Goal: Task Accomplishment & Management: Use online tool/utility

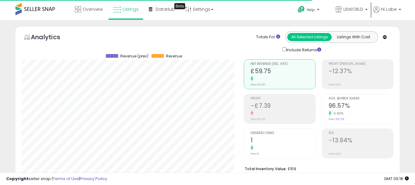
select select "**"
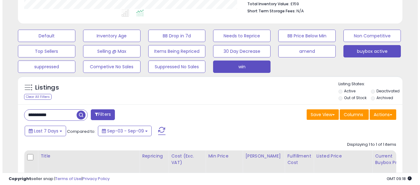
scroll to position [152, 0]
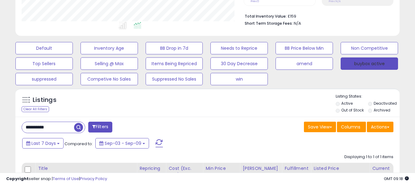
click at [361, 66] on button "buybox active" at bounding box center [369, 63] width 57 height 12
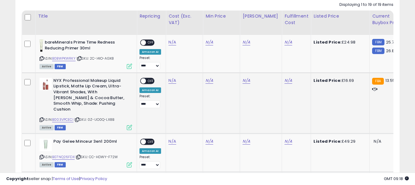
scroll to position [307, 0]
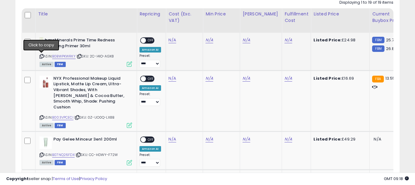
click at [41, 57] on icon at bounding box center [41, 56] width 4 height 3
click at [42, 114] on div "ASIN: B003VPCECI | SKU: 0Z-UO0Q-LX8B Active FBM" at bounding box center [85, 102] width 93 height 52
click at [42, 116] on icon at bounding box center [41, 117] width 4 height 3
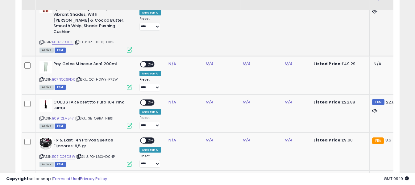
scroll to position [399, 0]
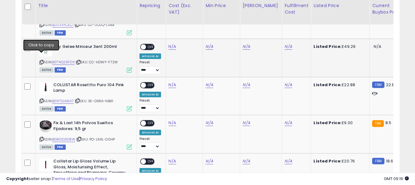
click at [40, 60] on icon at bounding box center [41, 61] width 4 height 3
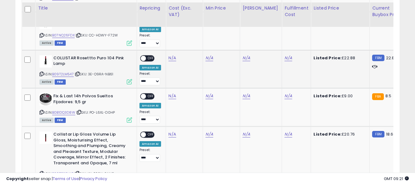
scroll to position [430, 0]
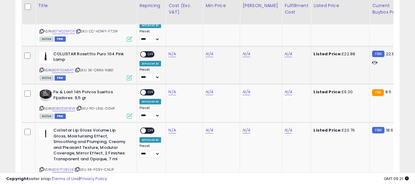
click at [41, 68] on icon at bounding box center [41, 69] width 4 height 3
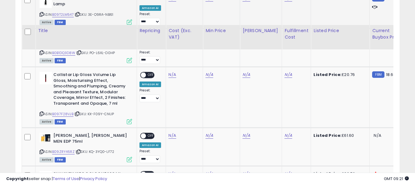
scroll to position [523, 0]
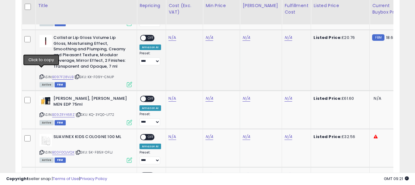
click at [42, 75] on icon at bounding box center [41, 76] width 4 height 3
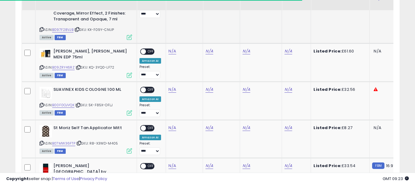
scroll to position [584, 0]
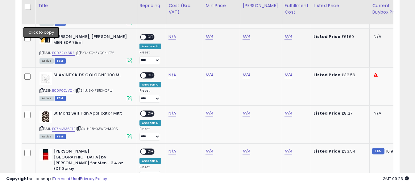
click at [41, 51] on icon at bounding box center [41, 52] width 4 height 3
click at [172, 34] on link "N/A" at bounding box center [171, 37] width 7 height 6
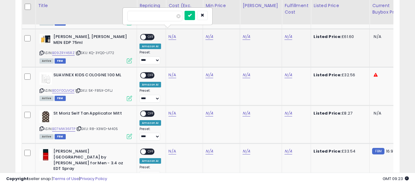
click at [166, 16] on input "number" at bounding box center [154, 16] width 55 height 10
type input "*****"
click at [194, 16] on button "submit" at bounding box center [189, 15] width 10 height 9
click at [284, 34] on link "N/A" at bounding box center [287, 37] width 7 height 6
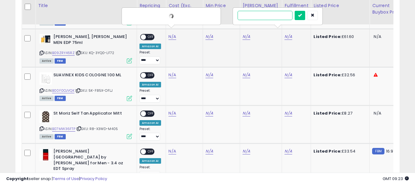
click at [259, 16] on input "text" at bounding box center [265, 15] width 55 height 9
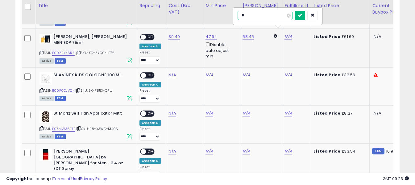
type input "*"
click at [302, 14] on icon "submit" at bounding box center [300, 15] width 4 height 4
click at [150, 35] on span "OFF" at bounding box center [151, 37] width 10 height 5
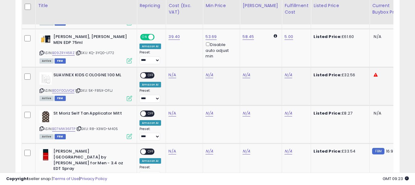
click at [41, 89] on icon at bounding box center [41, 90] width 4 height 3
click at [171, 72] on link "N/A" at bounding box center [171, 75] width 7 height 6
click at [165, 56] on input "number" at bounding box center [153, 54] width 55 height 10
type input "*****"
click at [191, 52] on icon "submit" at bounding box center [189, 53] width 4 height 4
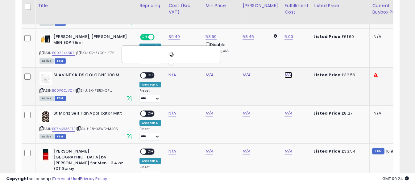
click at [284, 72] on link "N/A" at bounding box center [287, 75] width 7 height 6
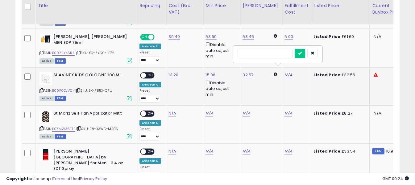
click at [280, 53] on input "text" at bounding box center [265, 53] width 55 height 9
type input "*"
click at [302, 53] on icon "submit" at bounding box center [300, 53] width 4 height 4
click at [151, 73] on span "OFF" at bounding box center [151, 75] width 10 height 5
click at [40, 127] on icon at bounding box center [41, 128] width 4 height 3
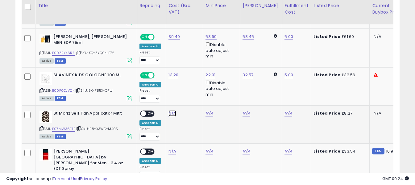
click at [174, 110] on link "N/A" at bounding box center [171, 113] width 7 height 6
click at [169, 91] on input "number" at bounding box center [153, 92] width 55 height 10
type input "****"
click at [191, 90] on icon "submit" at bounding box center [189, 91] width 4 height 4
click at [284, 110] on link "N/A" at bounding box center [287, 113] width 7 height 6
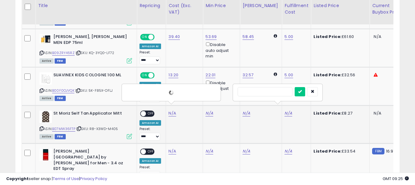
click at [280, 92] on input "text" at bounding box center [265, 91] width 55 height 9
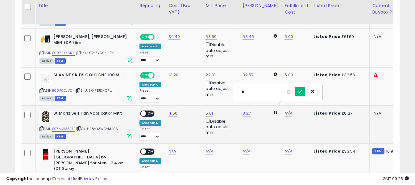
type input "*"
click at [305, 93] on button "submit" at bounding box center [300, 91] width 10 height 9
click at [151, 111] on span "OFF" at bounding box center [151, 113] width 10 height 5
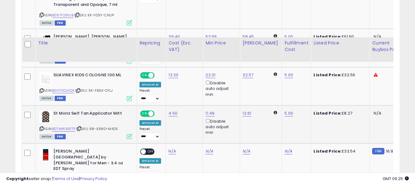
scroll to position [677, 0]
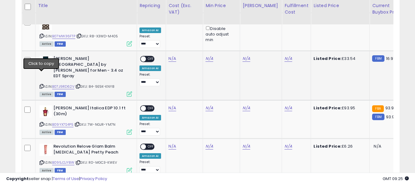
click at [40, 85] on icon at bounding box center [41, 86] width 4 height 3
click at [172, 56] on link "N/A" at bounding box center [171, 59] width 7 height 6
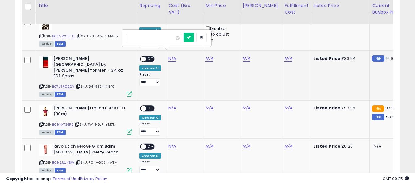
click at [162, 38] on input "number" at bounding box center [153, 38] width 55 height 10
type input "*****"
click at [191, 36] on icon "submit" at bounding box center [189, 37] width 4 height 4
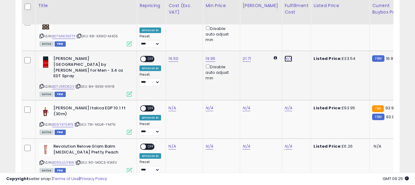
click at [284, 56] on link "N/A" at bounding box center [287, 59] width 7 height 6
click at [272, 37] on input "text" at bounding box center [265, 37] width 55 height 9
type input "*"
click at [305, 36] on button "submit" at bounding box center [300, 37] width 10 height 9
click at [151, 56] on span "OFF" at bounding box center [151, 58] width 10 height 5
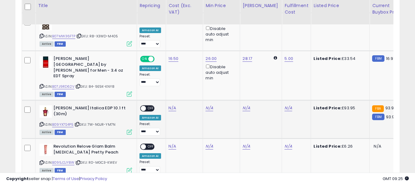
click at [40, 122] on icon at bounding box center [41, 123] width 4 height 3
click at [172, 105] on link "N/A" at bounding box center [171, 108] width 7 height 6
click at [172, 81] on input "number" at bounding box center [153, 81] width 55 height 10
type input "*****"
click at [191, 81] on icon "submit" at bounding box center [189, 81] width 4 height 4
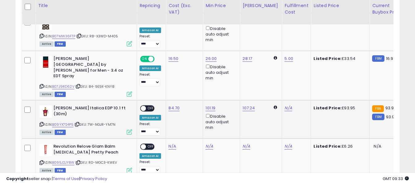
click at [153, 106] on span "OFF" at bounding box center [151, 108] width 10 height 5
click at [284, 105] on link "N/A" at bounding box center [287, 108] width 7 height 6
click at [271, 79] on input "text" at bounding box center [265, 80] width 55 height 9
type input "*"
click at [302, 81] on icon "submit" at bounding box center [300, 81] width 4 height 4
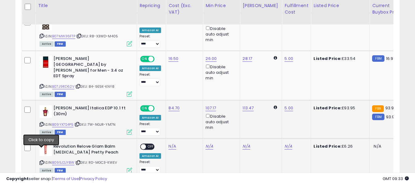
click at [42, 161] on icon at bounding box center [41, 162] width 4 height 3
click at [170, 143] on link "N/A" at bounding box center [171, 146] width 7 height 6
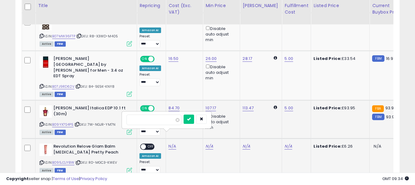
click at [167, 118] on input "number" at bounding box center [153, 119] width 55 height 10
type input "****"
click at [194, 116] on button "submit" at bounding box center [189, 118] width 10 height 9
click at [284, 143] on link "N/A" at bounding box center [287, 146] width 7 height 6
click at [275, 119] on input "text" at bounding box center [265, 118] width 55 height 9
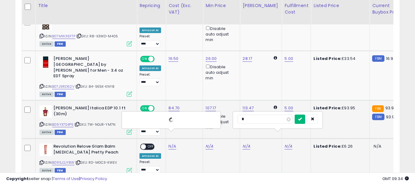
type input "*"
click at [302, 120] on icon "submit" at bounding box center [300, 119] width 4 height 4
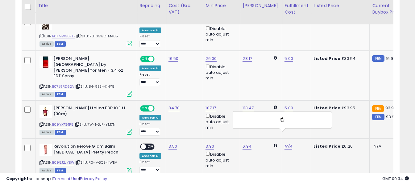
click at [153, 144] on span "OFF" at bounding box center [151, 146] width 10 height 5
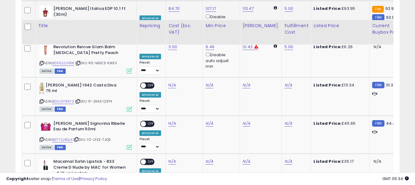
scroll to position [800, 0]
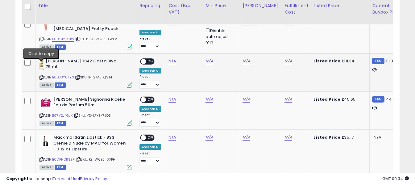
click at [40, 76] on icon at bounding box center [41, 77] width 4 height 3
click at [173, 58] on link "N/A" at bounding box center [171, 61] width 7 height 6
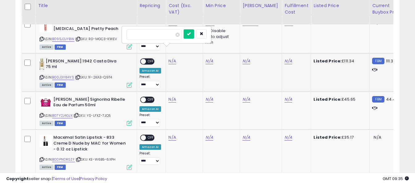
click at [170, 33] on input "number" at bounding box center [153, 34] width 55 height 10
type input "*****"
click at [191, 35] on icon "submit" at bounding box center [189, 34] width 4 height 4
click at [284, 58] on link "N/A" at bounding box center [287, 61] width 7 height 6
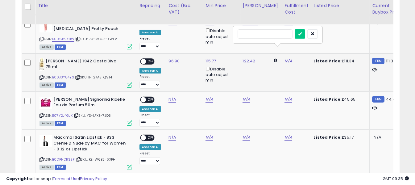
click at [281, 35] on input "text" at bounding box center [265, 33] width 55 height 9
type input "*"
click at [302, 34] on icon "submit" at bounding box center [300, 34] width 4 height 4
click at [151, 59] on span "OFF" at bounding box center [151, 61] width 10 height 5
click at [41, 114] on icon at bounding box center [41, 115] width 4 height 3
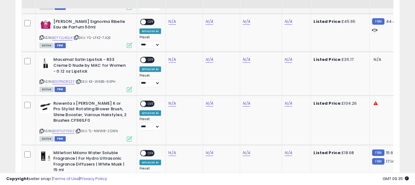
scroll to position [893, 0]
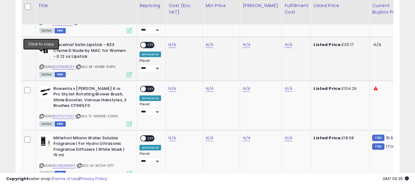
click at [40, 65] on icon at bounding box center [41, 66] width 4 height 3
click at [171, 42] on link "N/A" at bounding box center [171, 45] width 7 height 6
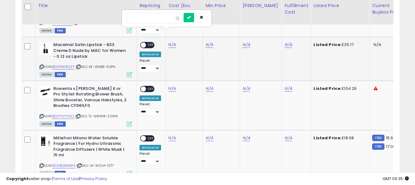
click at [167, 18] on input "number" at bounding box center [153, 18] width 55 height 10
type input "*****"
click at [194, 15] on button "submit" at bounding box center [189, 17] width 10 height 9
click at [284, 42] on link "N/A" at bounding box center [287, 45] width 7 height 6
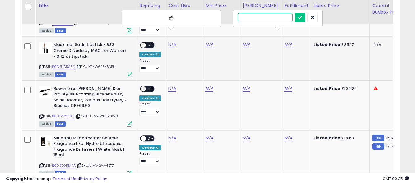
click at [277, 17] on input "text" at bounding box center [265, 17] width 55 height 9
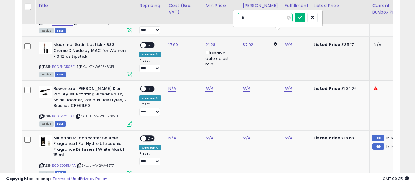
type input "*"
click at [302, 19] on icon "submit" at bounding box center [300, 17] width 4 height 4
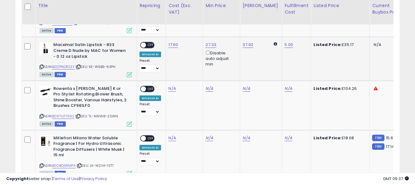
click at [148, 43] on span "OFF" at bounding box center [151, 45] width 10 height 5
click at [43, 114] on icon at bounding box center [41, 115] width 4 height 3
click at [172, 85] on link "N/A" at bounding box center [171, 88] width 7 height 6
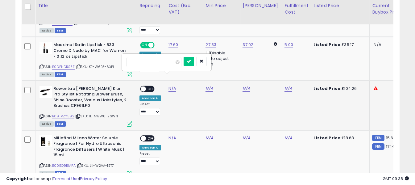
click at [169, 64] on input "number" at bounding box center [153, 62] width 55 height 10
type input "*****"
click at [191, 60] on icon "submit" at bounding box center [189, 61] width 4 height 4
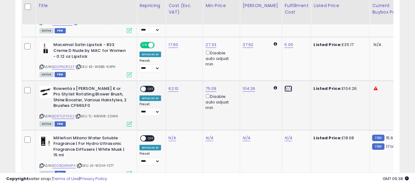
click at [284, 85] on link "N/A" at bounding box center [287, 88] width 7 height 6
click at [276, 62] on input "text" at bounding box center [265, 61] width 55 height 9
type input "*"
click at [302, 62] on icon "submit" at bounding box center [300, 61] width 4 height 4
click at [152, 86] on span "OFF" at bounding box center [151, 88] width 10 height 5
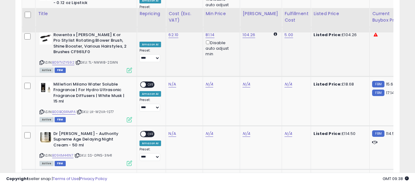
scroll to position [954, 0]
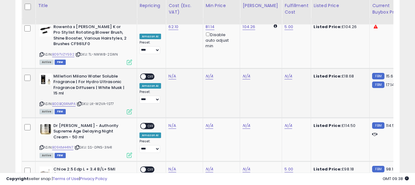
click at [40, 102] on icon at bounding box center [41, 103] width 4 height 3
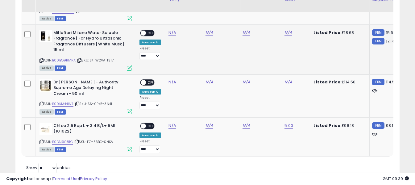
scroll to position [1005, 0]
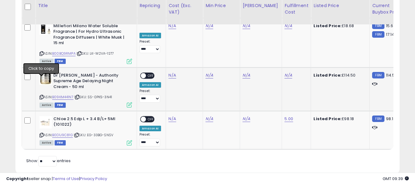
drag, startPoint x: 41, startPoint y: 80, endPoint x: 44, endPoint y: 78, distance: 4.0
click at [41, 95] on icon at bounding box center [41, 96] width 4 height 3
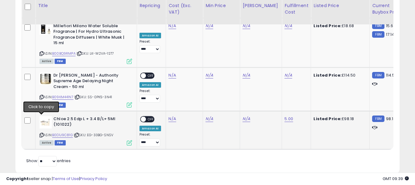
click at [42, 133] on icon at bounding box center [41, 134] width 4 height 3
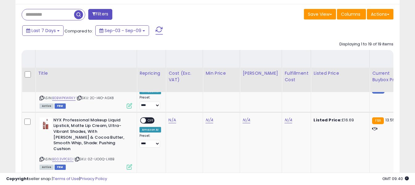
scroll to position [264, 0]
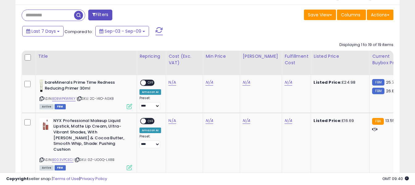
click at [159, 30] on span at bounding box center [158, 31] width 7 height 8
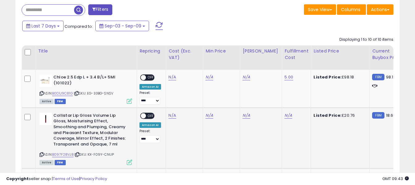
scroll to position [269, 0]
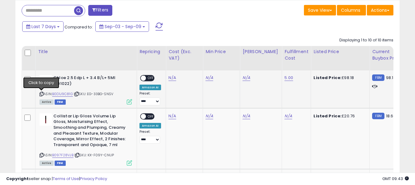
click at [40, 93] on icon at bounding box center [41, 93] width 4 height 3
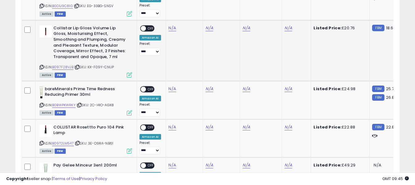
scroll to position [362, 0]
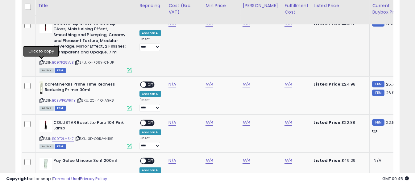
click at [40, 62] on icon at bounding box center [41, 62] width 4 height 3
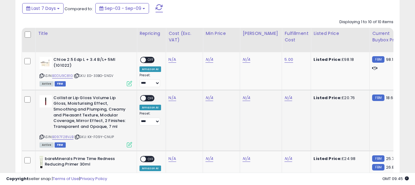
scroll to position [300, 0]
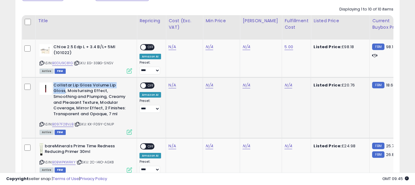
drag, startPoint x: 54, startPoint y: 85, endPoint x: 126, endPoint y: 85, distance: 72.8
click at [126, 85] on b "Collistar Lip Gloss Volume Lip Gloss, Moisturising Effect, Smoothing and Plumpi…" at bounding box center [90, 100] width 75 height 36
copy b "Collistar Lip Gloss Volume Lip Gloss"
click at [61, 122] on link "B097F28VJB" at bounding box center [62, 124] width 21 height 5
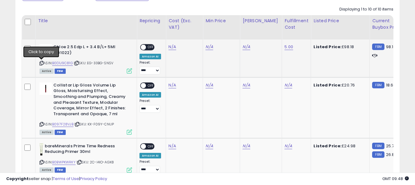
click at [41, 64] on icon at bounding box center [41, 62] width 4 height 3
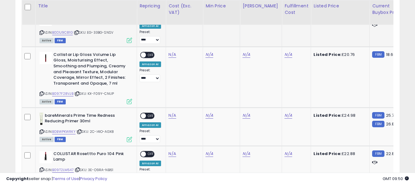
scroll to position [331, 0]
click at [42, 93] on icon at bounding box center [41, 93] width 4 height 3
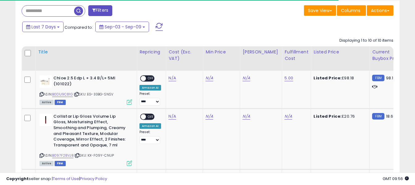
scroll to position [269, 0]
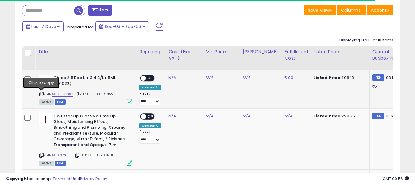
click at [41, 95] on icon at bounding box center [41, 93] width 4 height 3
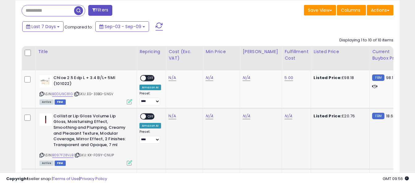
drag, startPoint x: 41, startPoint y: 155, endPoint x: 43, endPoint y: 151, distance: 4.4
click at [41, 155] on icon at bounding box center [41, 154] width 4 height 3
click at [159, 26] on span at bounding box center [158, 27] width 7 height 8
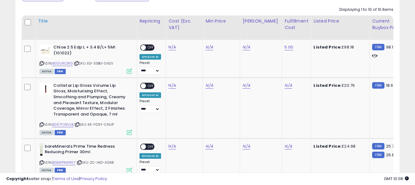
scroll to position [238, 0]
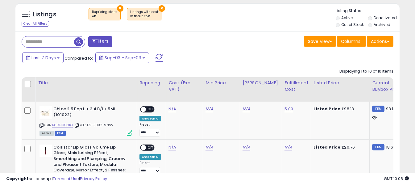
click at [159, 58] on span at bounding box center [158, 58] width 7 height 8
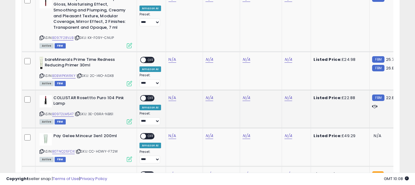
scroll to position [392, 0]
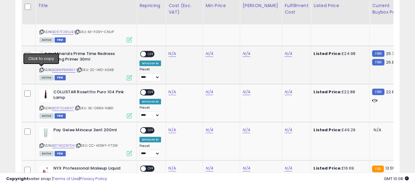
click at [41, 70] on icon at bounding box center [41, 69] width 4 height 3
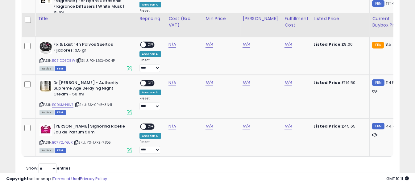
scroll to position [639, 0]
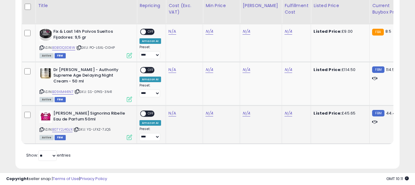
click at [42, 128] on icon at bounding box center [41, 129] width 4 height 3
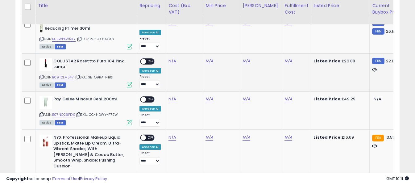
scroll to position [392, 0]
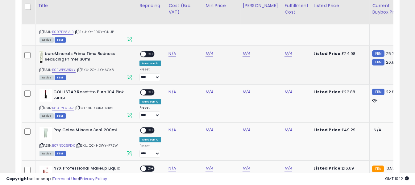
click at [41, 70] on icon at bounding box center [41, 69] width 4 height 3
click at [41, 108] on icon at bounding box center [41, 107] width 4 height 3
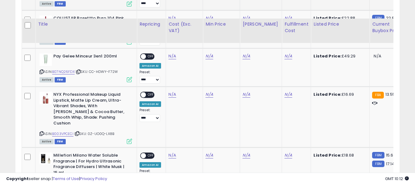
scroll to position [485, 0]
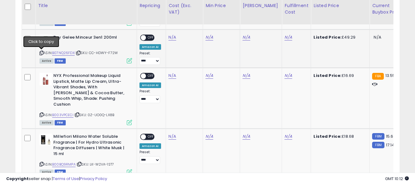
click at [42, 52] on icon at bounding box center [41, 52] width 4 height 3
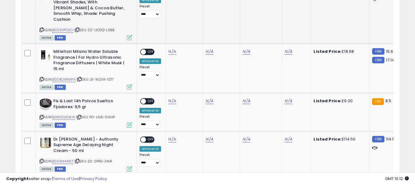
scroll to position [577, 0]
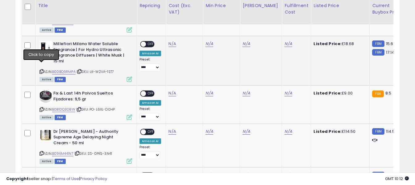
click at [40, 70] on icon at bounding box center [41, 71] width 4 height 3
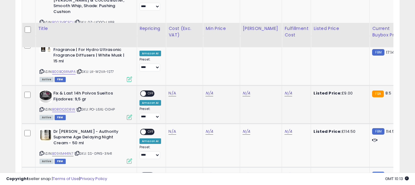
scroll to position [639, 0]
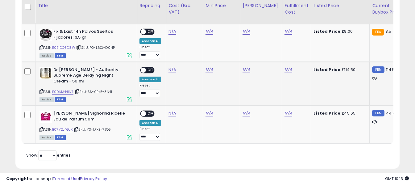
click at [40, 90] on icon at bounding box center [41, 91] width 4 height 3
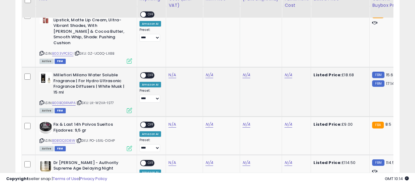
scroll to position [546, 0]
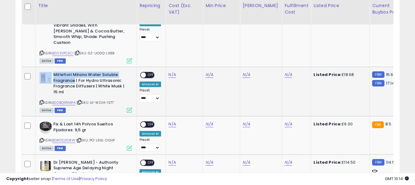
drag, startPoint x: 53, startPoint y: 68, endPoint x: 74, endPoint y: 75, distance: 21.9
click at [74, 75] on div "Millefiori Milano Water Soluble Fragrance | For Hydro Ultrasonic Fragrance Diff…" at bounding box center [85, 84] width 93 height 24
copy div "Millefiori Milano Water Soluble Fragrance"
click at [71, 100] on link "B00BQ9RMPA" at bounding box center [63, 102] width 23 height 5
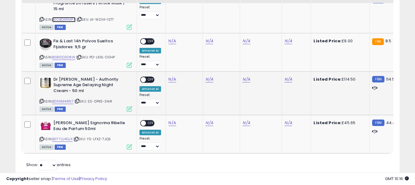
scroll to position [639, 0]
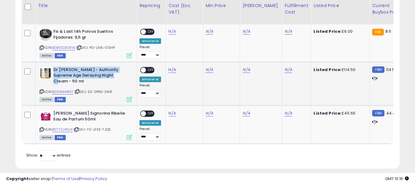
drag, startPoint x: 54, startPoint y: 63, endPoint x: 109, endPoint y: 68, distance: 55.4
click at [109, 68] on b "Dr [PERSON_NAME] - Authority Supreme Age Delaying Night Cream - 50 ml" at bounding box center [90, 76] width 75 height 19
copy b "Dr [PERSON_NAME] - Authority Supreme Age Delaying Night Cream"
click at [173, 67] on link "N/A" at bounding box center [171, 70] width 7 height 6
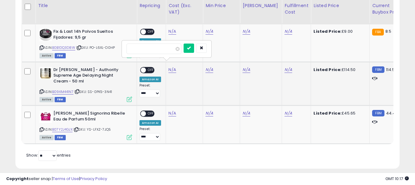
click at [163, 50] on input "number" at bounding box center [153, 48] width 55 height 10
type input "*****"
click at [191, 48] on icon "submit" at bounding box center [189, 48] width 4 height 4
click at [284, 67] on link "N/A" at bounding box center [287, 70] width 7 height 6
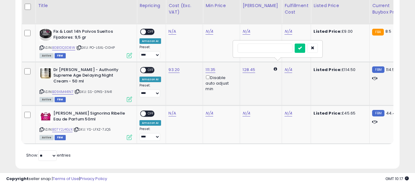
click at [259, 44] on input "text" at bounding box center [265, 47] width 55 height 9
type input "*"
click at [308, 43] on div "*" at bounding box center [277, 49] width 89 height 16
click at [305, 44] on button "submit" at bounding box center [300, 47] width 10 height 9
click at [150, 67] on span "OFF" at bounding box center [151, 69] width 10 height 5
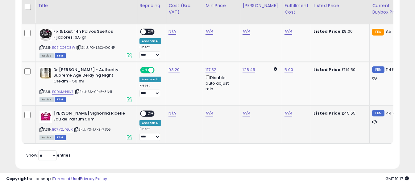
drag, startPoint x: 55, startPoint y: 102, endPoint x: 117, endPoint y: 107, distance: 62.5
click at [117, 110] on b "[PERSON_NAME] Signorina Ribelle Eau de Parfum 50ml" at bounding box center [90, 116] width 75 height 13
copy b "[PERSON_NAME] Signorina Ribelle Eau de Parfum 50ml"
click at [170, 110] on link "N/A" at bounding box center [171, 113] width 7 height 6
click at [167, 86] on input "number" at bounding box center [153, 87] width 55 height 10
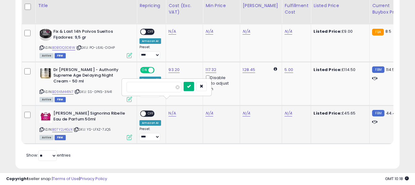
type input "*****"
drag, startPoint x: 199, startPoint y: 87, endPoint x: 273, endPoint y: 99, distance: 75.3
click at [191, 87] on icon "submit" at bounding box center [189, 86] width 4 height 4
click at [285, 110] on link "N/A" at bounding box center [287, 113] width 7 height 6
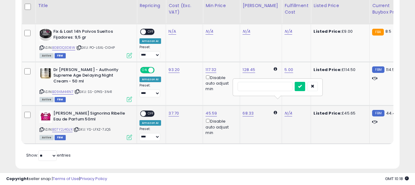
click at [277, 87] on input "text" at bounding box center [265, 86] width 55 height 9
type input "*"
click at [305, 87] on button "submit" at bounding box center [300, 86] width 10 height 9
click at [150, 110] on div "ON OFF" at bounding box center [147, 113] width 14 height 6
click at [150, 111] on span "OFF" at bounding box center [151, 113] width 10 height 5
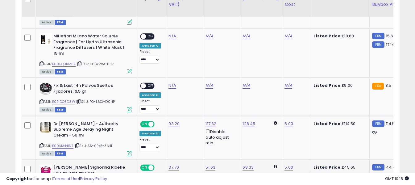
scroll to position [577, 0]
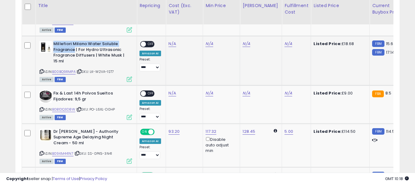
drag, startPoint x: 53, startPoint y: 38, endPoint x: 74, endPoint y: 42, distance: 21.3
click at [74, 42] on b "Millefiori Milano Water Soluble Fragrance | For Hydro Ultrasonic Fragrance Diff…" at bounding box center [90, 53] width 75 height 24
copy b "Millefiori Milano Water Soluble Fragrance"
click at [171, 41] on link "N/A" at bounding box center [171, 44] width 7 height 6
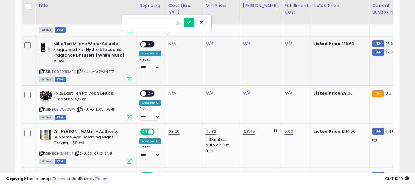
click at [171, 25] on input "number" at bounding box center [153, 23] width 55 height 10
type input "****"
click at [191, 24] on icon "submit" at bounding box center [189, 22] width 4 height 4
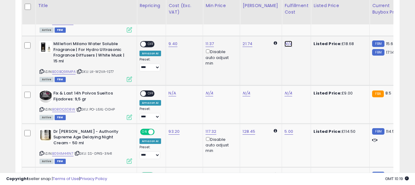
click at [284, 41] on link "N/A" at bounding box center [287, 44] width 7 height 6
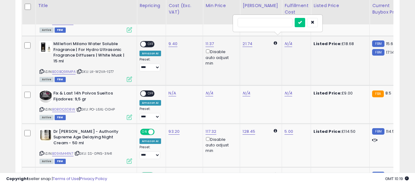
click at [281, 23] on input "text" at bounding box center [265, 22] width 55 height 9
type input "*"
click at [302, 23] on icon "submit" at bounding box center [300, 22] width 4 height 4
click at [145, 42] on span at bounding box center [143, 44] width 5 height 5
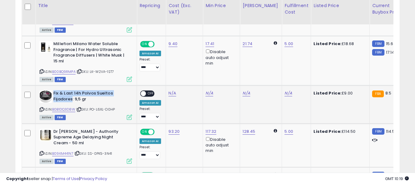
drag, startPoint x: 54, startPoint y: 87, endPoint x: 72, endPoint y: 95, distance: 19.8
click at [72, 95] on b "Fix & Last 14h Polvos Sueltos Fijadores: 9,5 gr" at bounding box center [90, 96] width 75 height 13
copy b "Fix & Last 14h Polvos Sueltos Fijadores"
click at [172, 90] on link "N/A" at bounding box center [171, 93] width 7 height 6
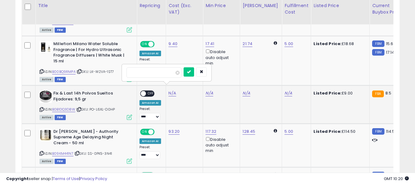
click at [173, 75] on input "number" at bounding box center [153, 72] width 55 height 10
type input "*"
click at [194, 75] on button "submit" at bounding box center [189, 71] width 10 height 9
click at [284, 90] on link "N/A" at bounding box center [287, 93] width 7 height 6
click at [277, 72] on input "text" at bounding box center [265, 71] width 55 height 9
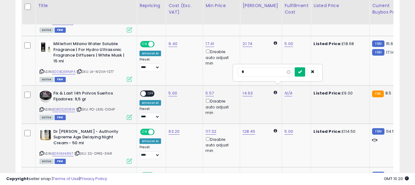
type input "*"
click at [302, 70] on icon "submit" at bounding box center [300, 72] width 4 height 4
click at [142, 91] on span at bounding box center [143, 93] width 5 height 5
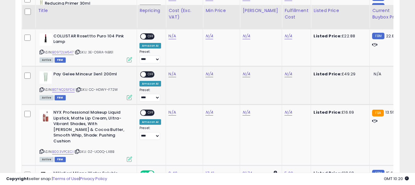
scroll to position [454, 0]
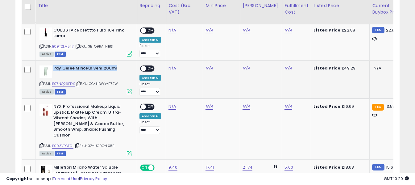
drag, startPoint x: 54, startPoint y: 69, endPoint x: 118, endPoint y: 67, distance: 63.9
click at [118, 67] on b "Pay Gelee Minceur 3en1 200ml" at bounding box center [90, 68] width 75 height 7
copy b "Pay Gelee Minceur 3en1 200ml"
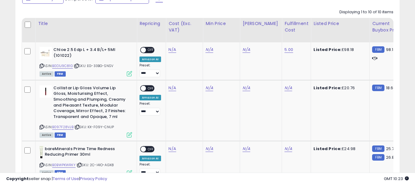
scroll to position [238, 0]
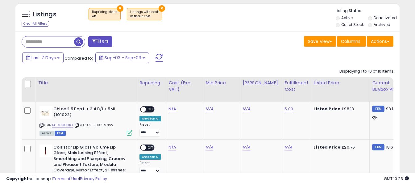
click at [156, 58] on span at bounding box center [158, 58] width 7 height 8
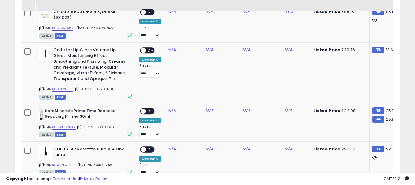
scroll to position [321, 0]
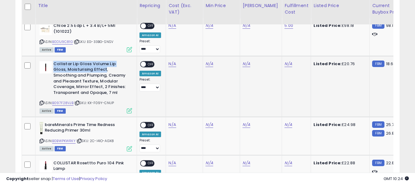
drag, startPoint x: 53, startPoint y: 63, endPoint x: 92, endPoint y: 71, distance: 39.3
click at [92, 71] on b "Collistar Lip Gloss Volume Lip Gloss, Moisturising Effect, Smoothing and Plumpi…" at bounding box center [90, 79] width 75 height 36
copy b "Collistar Lip Gloss Volume Lip Gloss, Moisturising Effect"
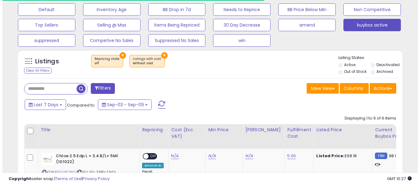
scroll to position [198, 0]
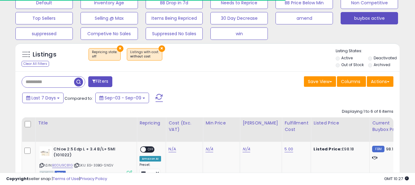
click at [160, 102] on button at bounding box center [158, 98] width 15 height 12
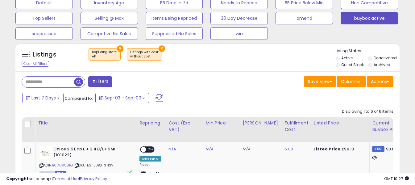
scroll to position [126, 222]
